Goal: Transaction & Acquisition: Purchase product/service

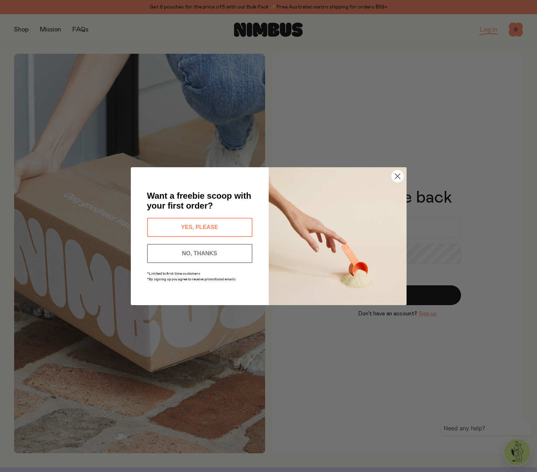
click at [222, 253] on button "NO, THANKS" at bounding box center [199, 253] width 105 height 19
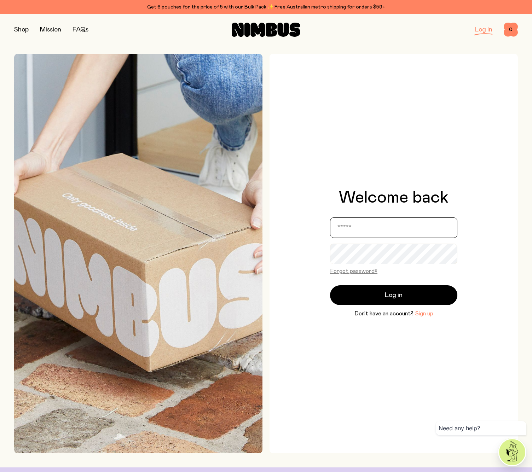
click at [377, 233] on input "email" at bounding box center [393, 228] width 127 height 21
type input "**********"
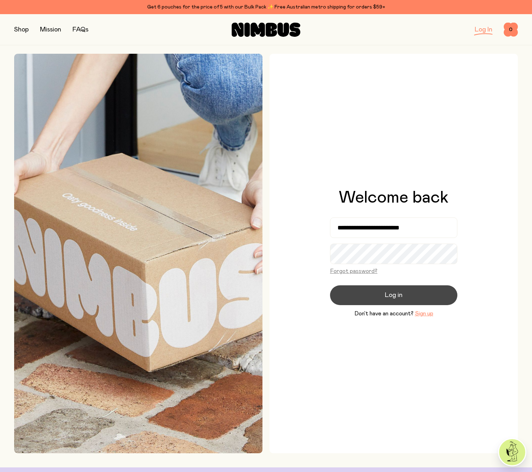
click at [400, 294] on span "Log in" at bounding box center [394, 295] width 18 height 10
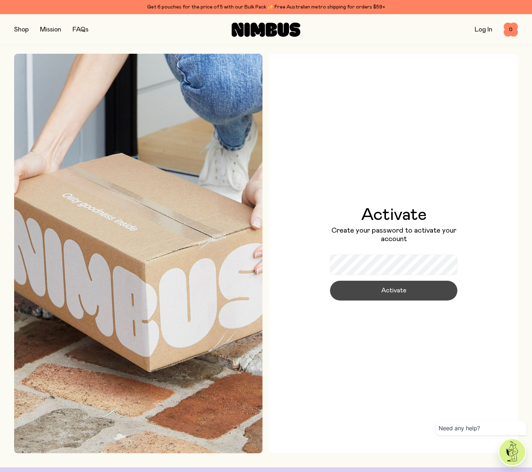
click at [412, 294] on button "Activate" at bounding box center [393, 291] width 127 height 20
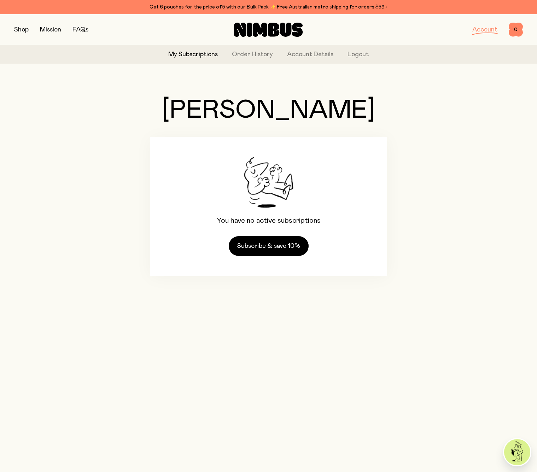
click at [24, 30] on button "button" at bounding box center [21, 30] width 15 height 10
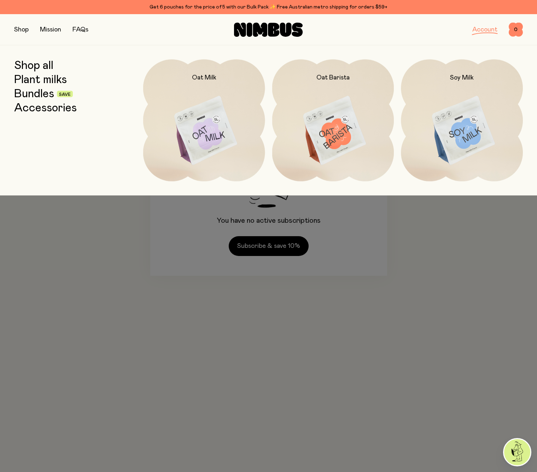
click at [57, 231] on div at bounding box center [268, 236] width 537 height 472
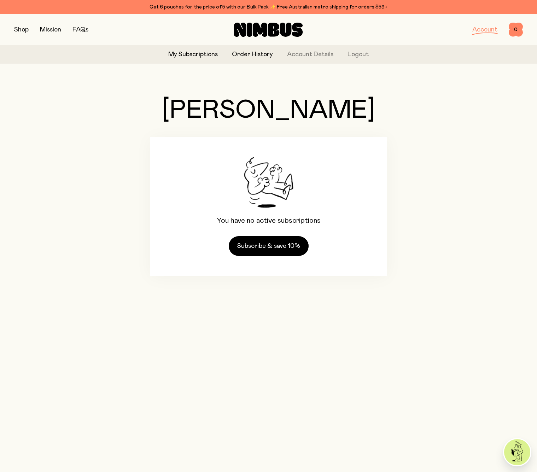
click at [253, 59] on link "Order History" at bounding box center [252, 55] width 41 height 10
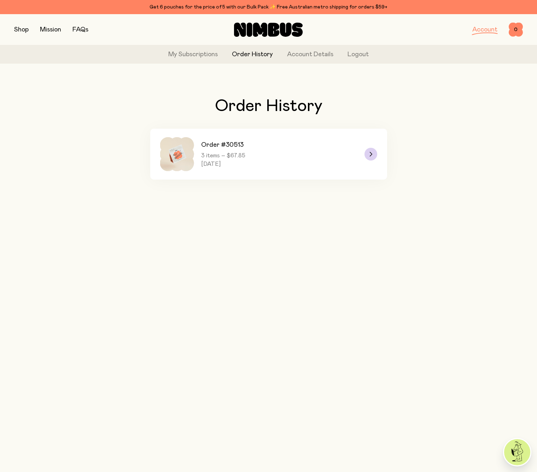
click at [245, 156] on span "3 items – $67.85" at bounding box center [223, 155] width 44 height 7
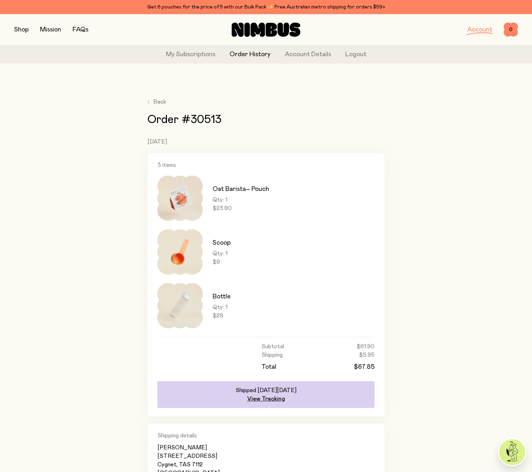
click at [27, 27] on button "button" at bounding box center [21, 30] width 15 height 10
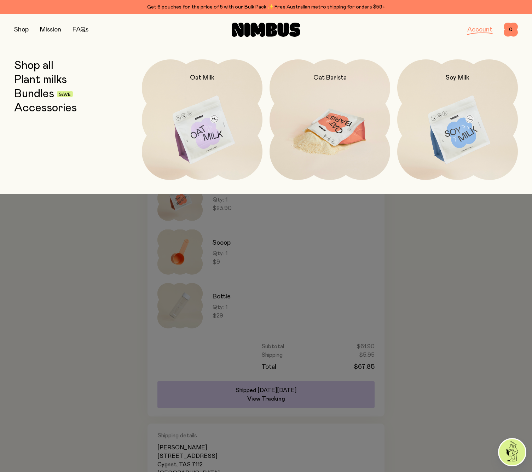
click at [343, 129] on img at bounding box center [330, 130] width 121 height 142
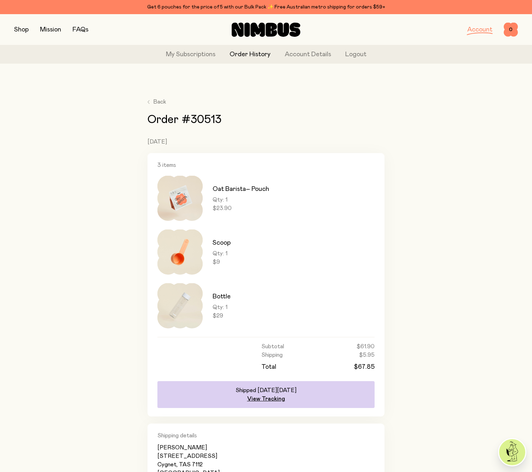
click at [19, 25] on button "button" at bounding box center [21, 30] width 15 height 10
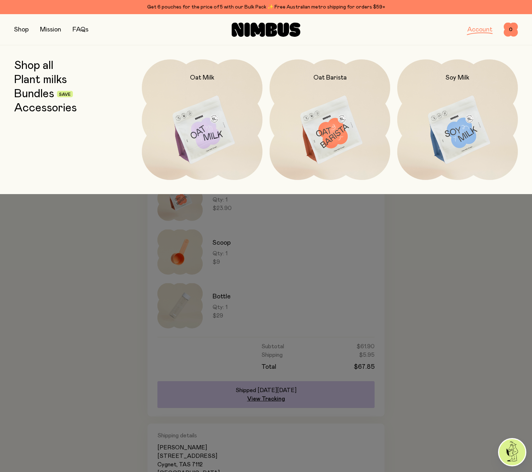
click at [37, 77] on link "Plant milks" at bounding box center [40, 80] width 53 height 13
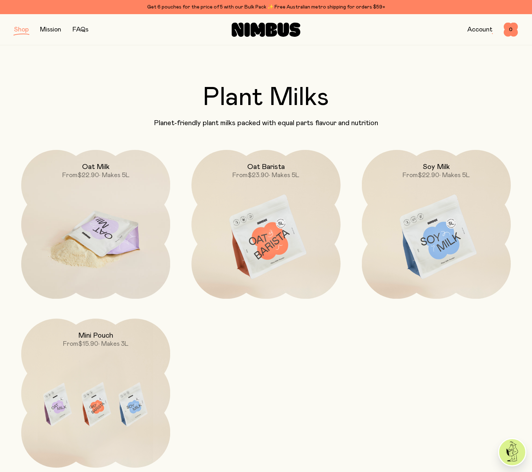
click at [132, 222] on img at bounding box center [95, 237] width 149 height 175
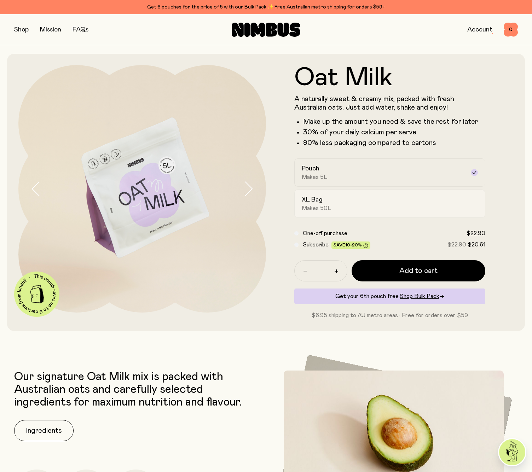
click at [352, 198] on div "XL Bag Makes 50L" at bounding box center [383, 204] width 163 height 16
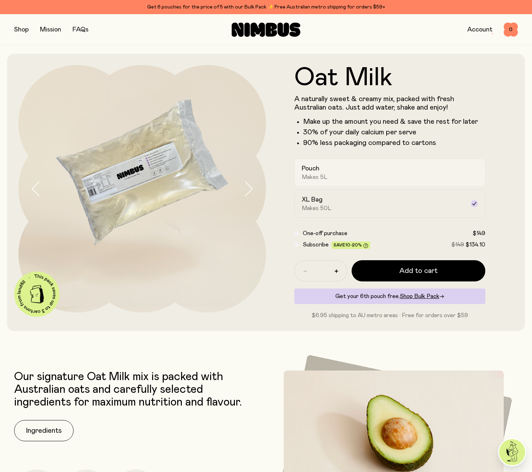
click at [345, 176] on div "Pouch Makes 5L" at bounding box center [383, 172] width 163 height 16
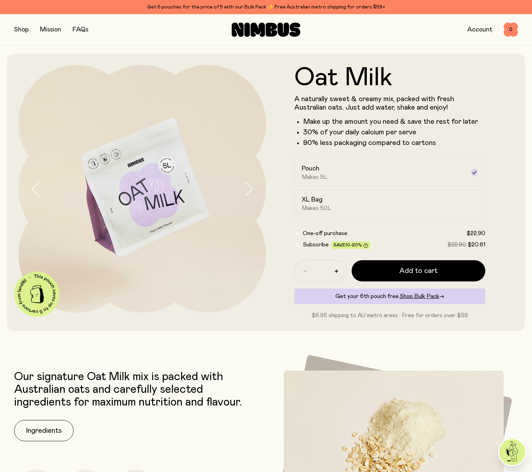
click at [24, 30] on button "button" at bounding box center [21, 30] width 15 height 10
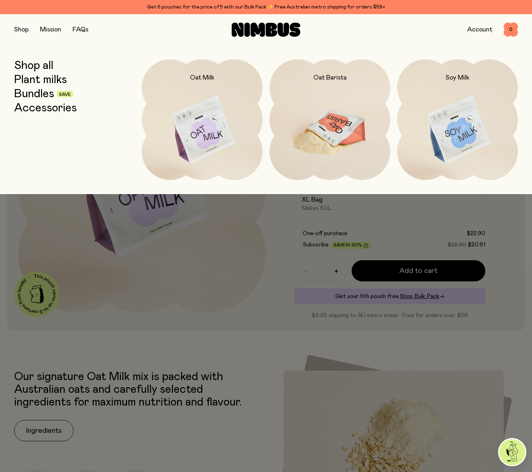
click at [305, 144] on img at bounding box center [330, 130] width 121 height 142
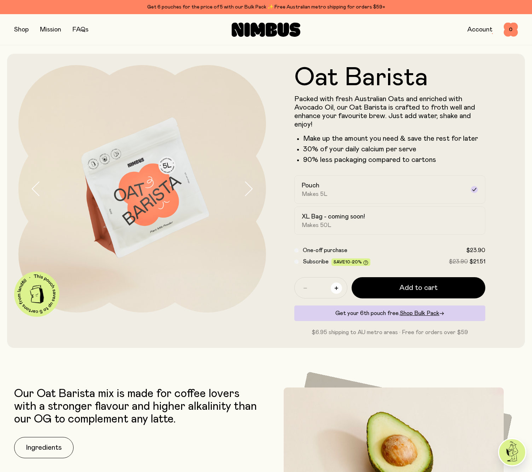
click at [336, 286] on button "button" at bounding box center [336, 288] width 11 height 11
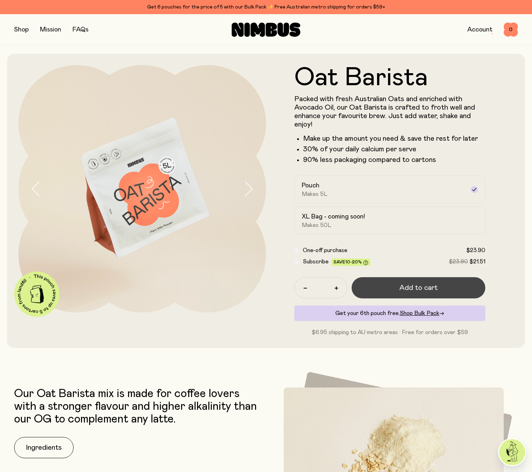
click at [411, 292] on span "Add to cart" at bounding box center [418, 288] width 38 height 10
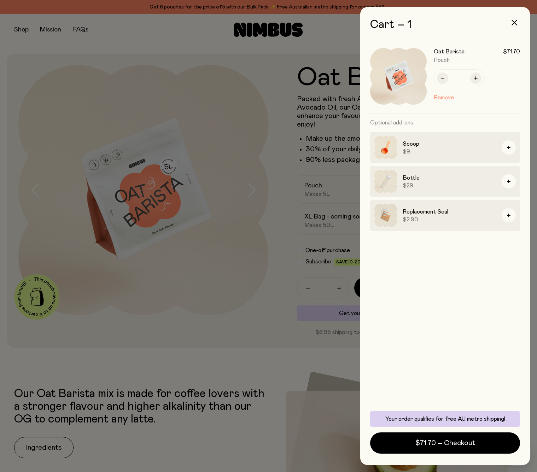
click at [387, 217] on img at bounding box center [386, 215] width 23 height 23
click at [250, 360] on div at bounding box center [268, 236] width 537 height 472
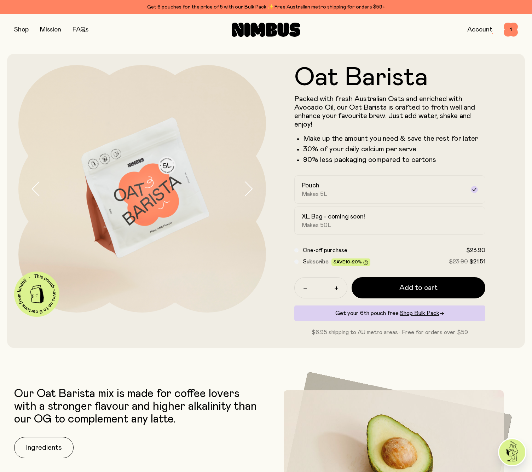
click at [22, 30] on button "button" at bounding box center [21, 30] width 15 height 10
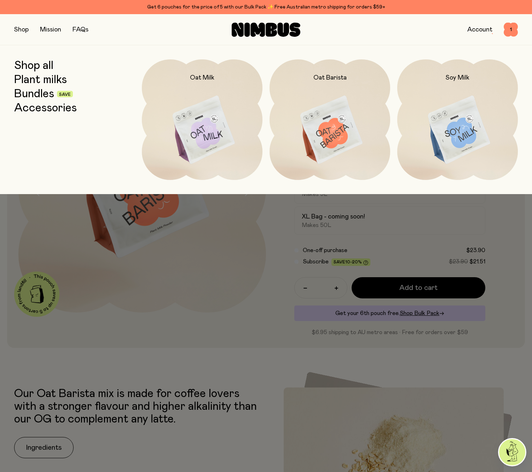
click at [48, 110] on link "Accessories" at bounding box center [45, 108] width 63 height 13
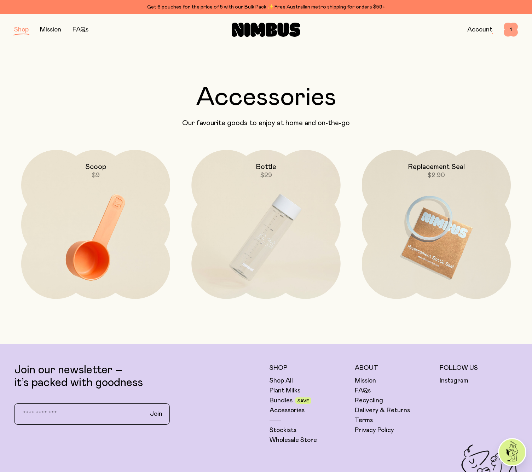
click at [513, 30] on span "1" at bounding box center [511, 30] width 14 height 14
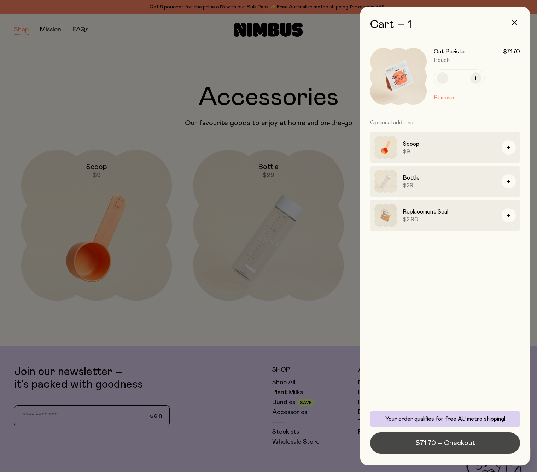
click at [475, 449] on button "$71.70 – Checkout" at bounding box center [445, 443] width 150 height 21
